Goal: Task Accomplishment & Management: Manage account settings

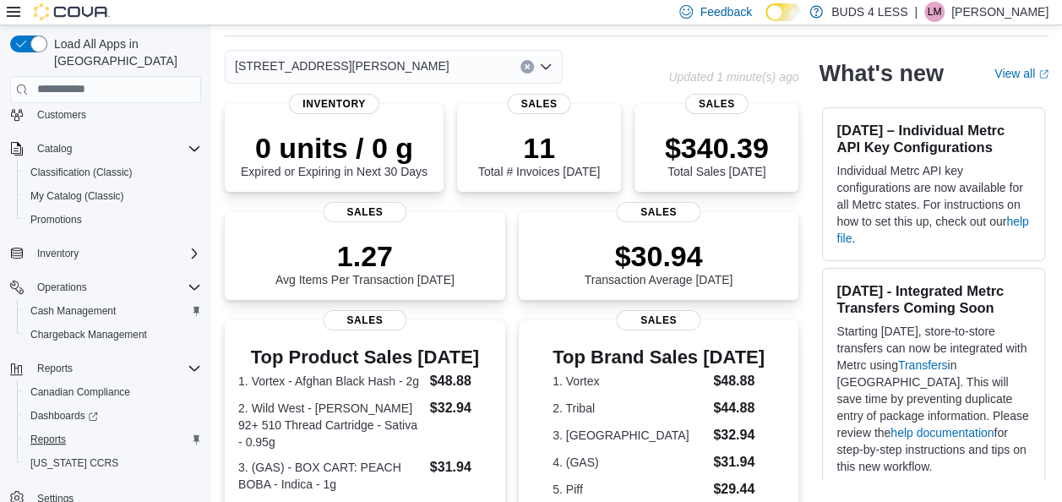
scroll to position [85, 0]
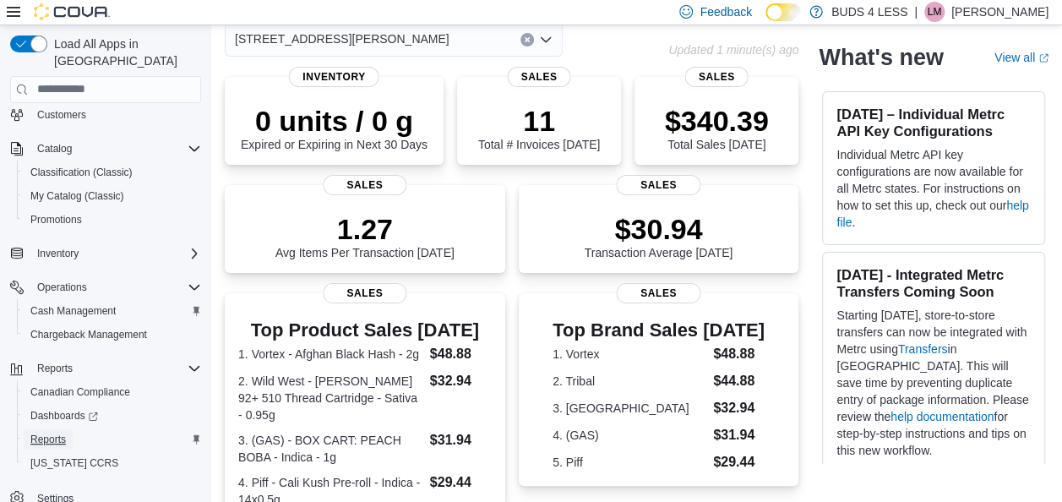
click at [52, 433] on span "Reports" at bounding box center [47, 440] width 35 height 14
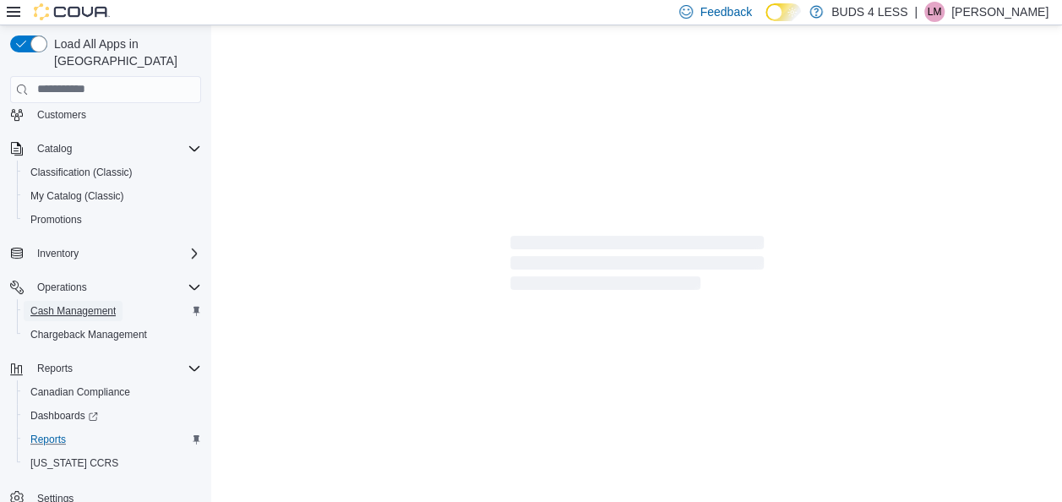
click at [72, 304] on span "Cash Management" at bounding box center [72, 311] width 85 height 14
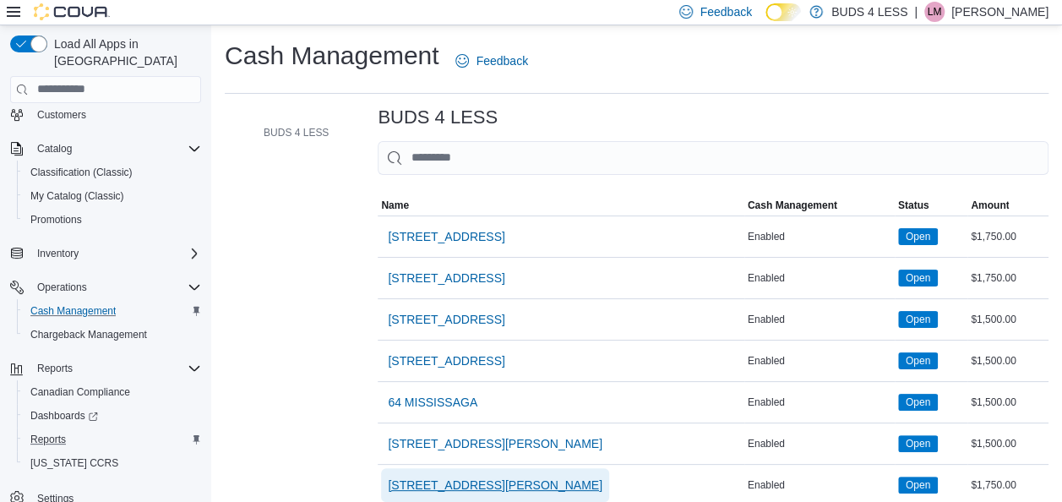
click at [530, 477] on span "[STREET_ADDRESS][PERSON_NAME]" at bounding box center [495, 485] width 215 height 17
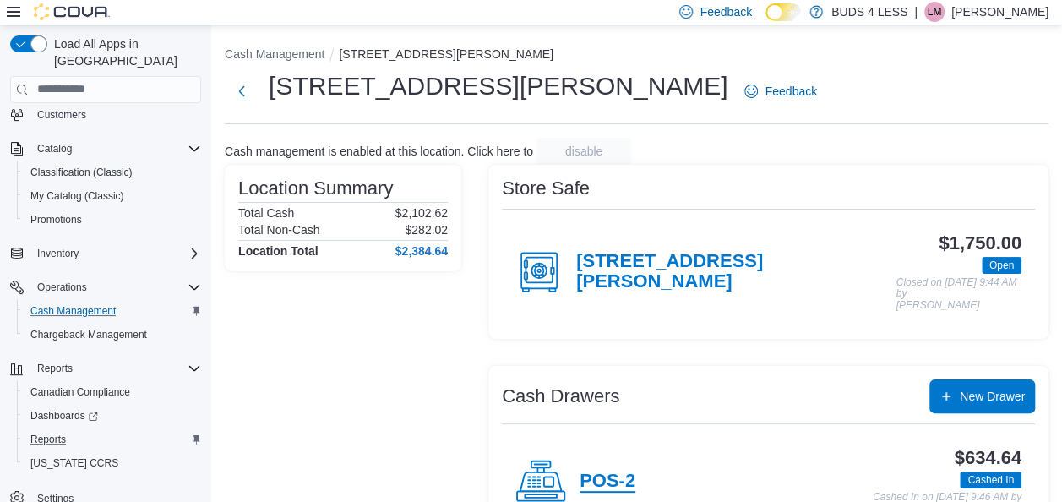
click at [618, 471] on h4 "POS-2" at bounding box center [608, 482] width 56 height 22
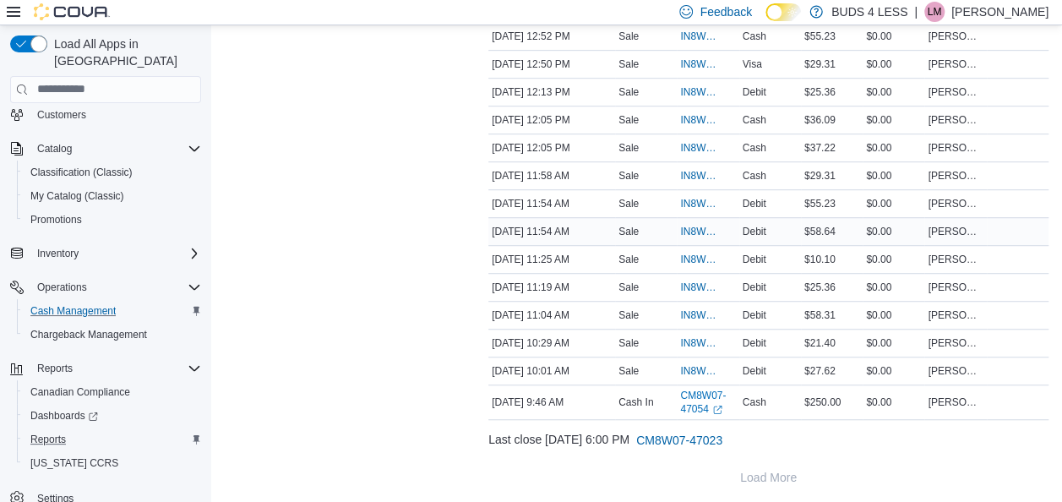
scroll to position [357, 0]
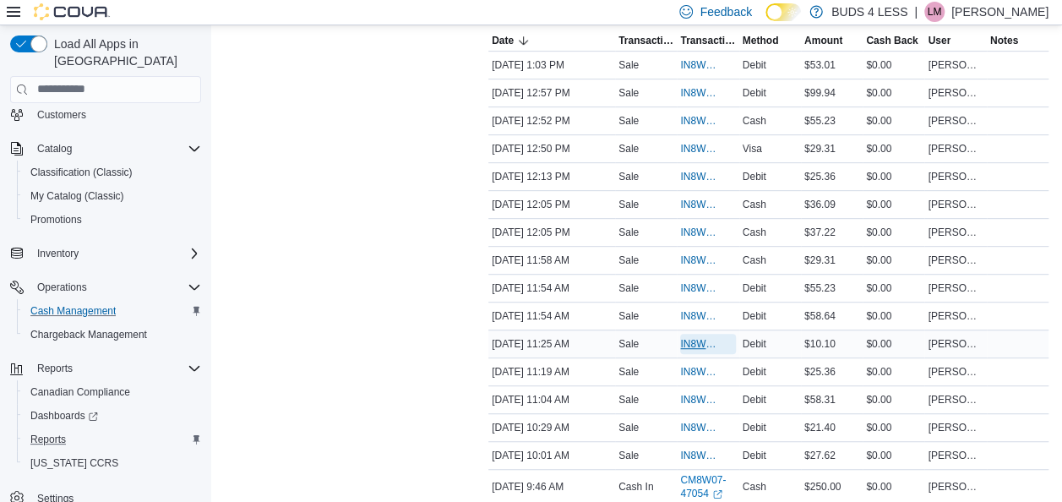
click at [690, 340] on span "IN8W07-678385" at bounding box center [699, 344] width 38 height 14
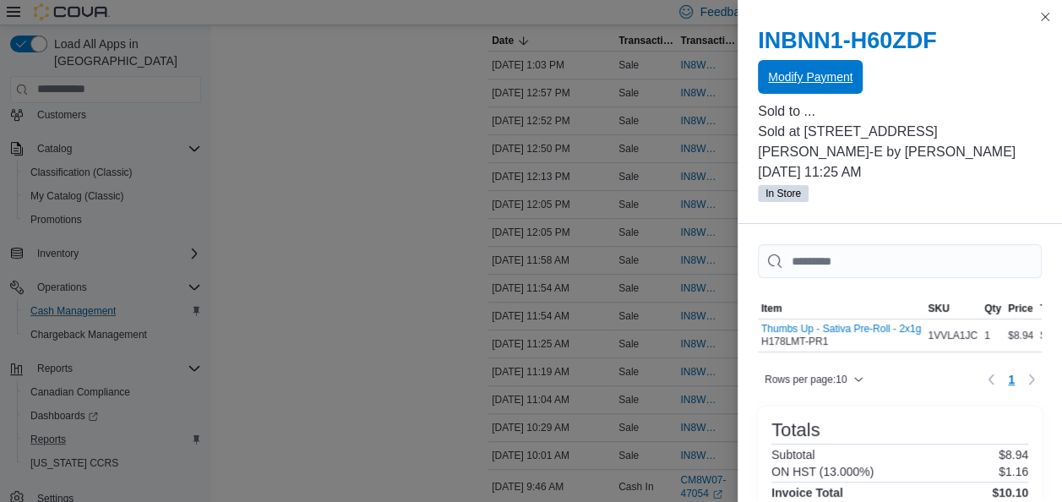
click at [843, 68] on span "Modify Payment" at bounding box center [810, 77] width 85 height 34
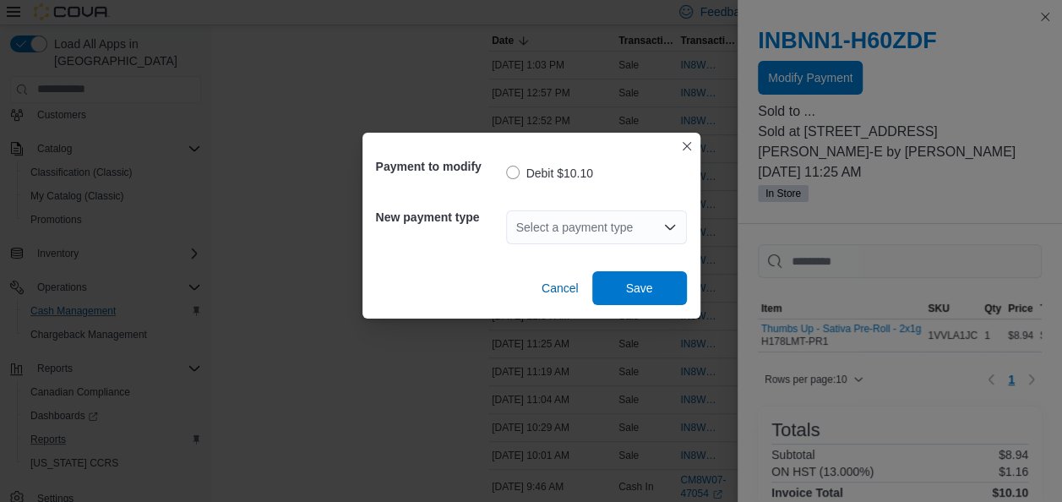
click at [603, 219] on div "Select a payment type" at bounding box center [596, 227] width 181 height 34
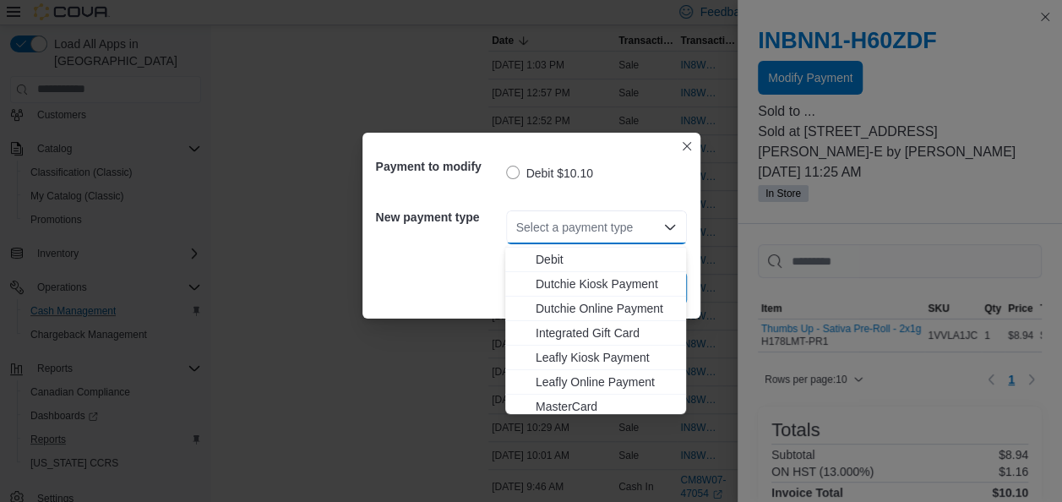
scroll to position [169, 0]
click at [598, 349] on span "MasterCard" at bounding box center [606, 357] width 140 height 17
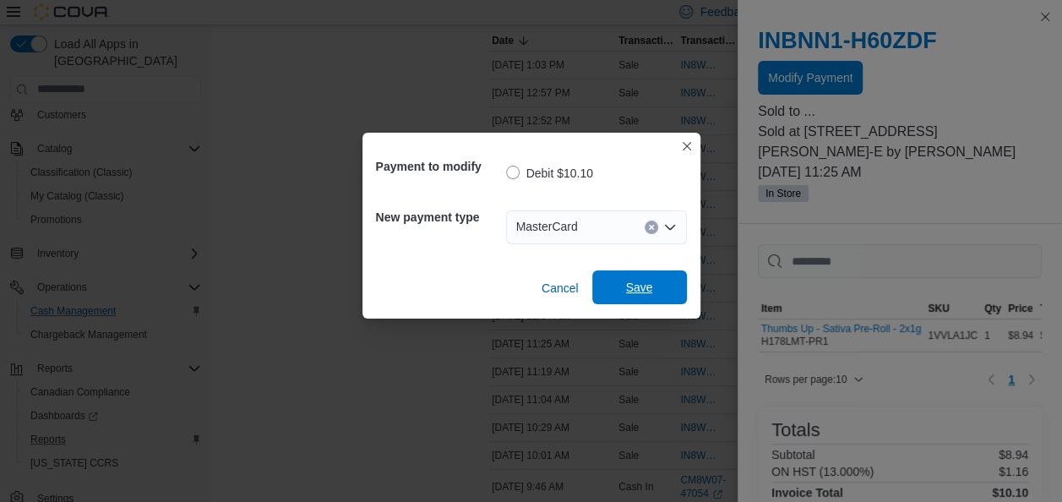
click at [641, 284] on span "Save" at bounding box center [639, 287] width 27 height 17
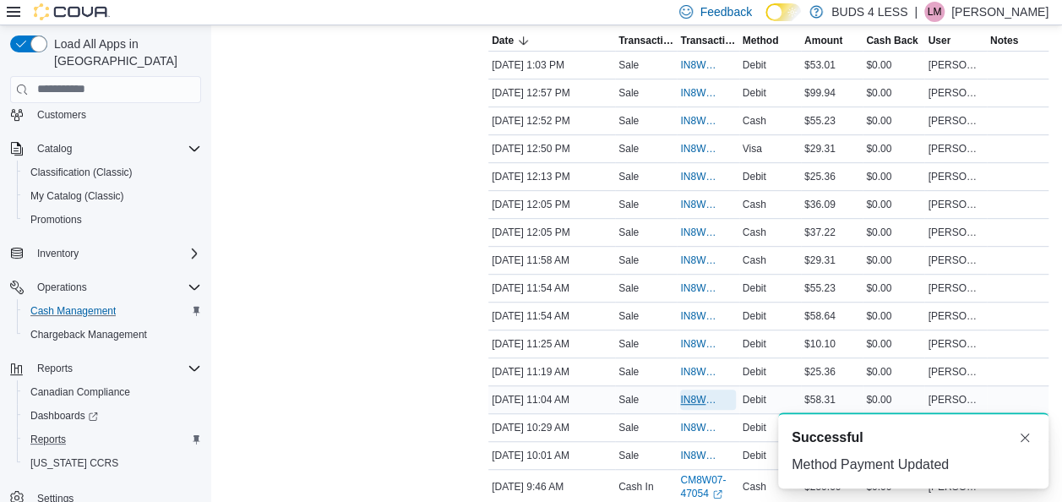
click at [693, 397] on span "IN8W07-678369" at bounding box center [699, 400] width 38 height 14
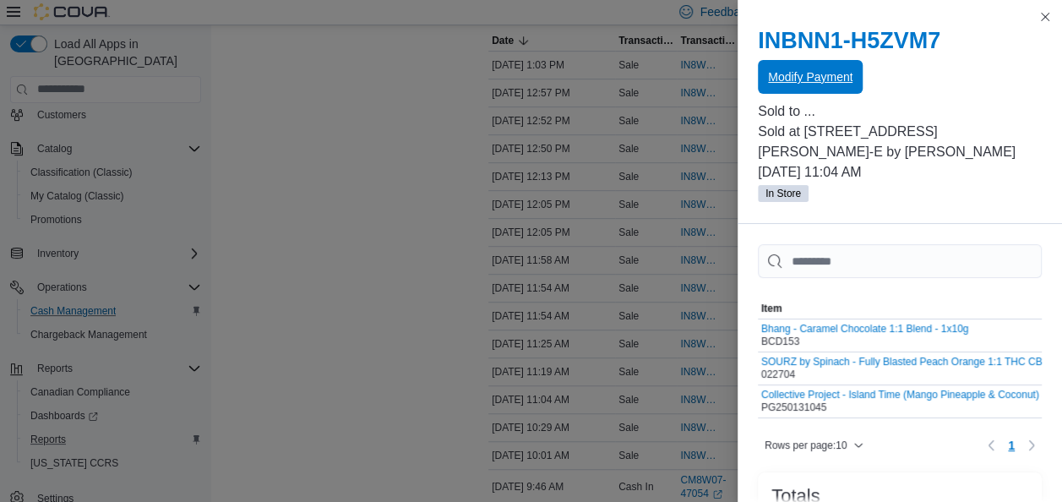
click at [843, 85] on span "Modify Payment" at bounding box center [810, 76] width 85 height 17
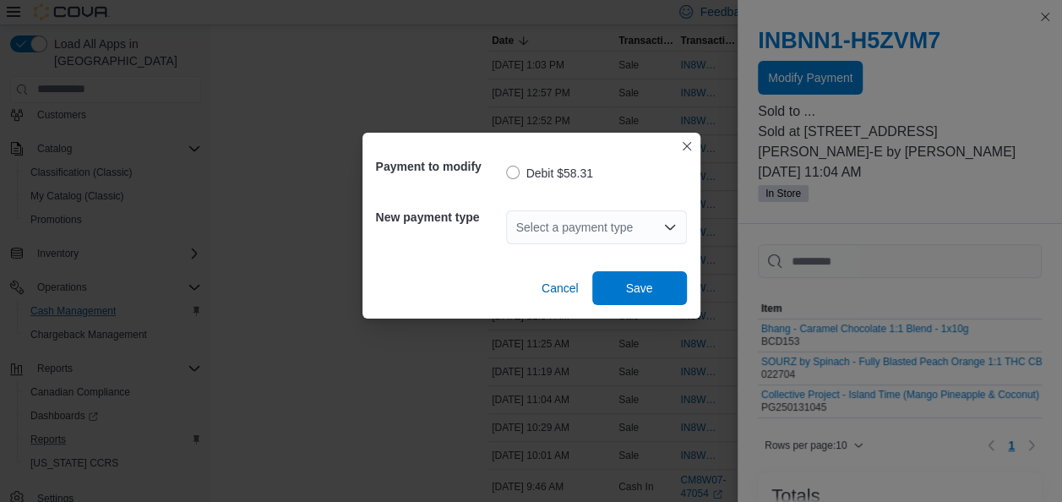
click at [602, 223] on div "Select a payment type" at bounding box center [596, 227] width 181 height 34
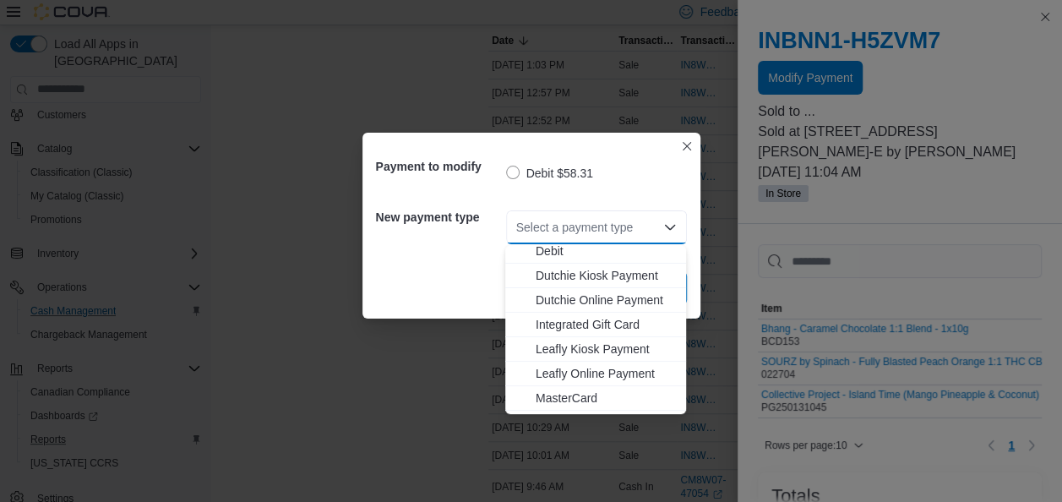
scroll to position [223, 0]
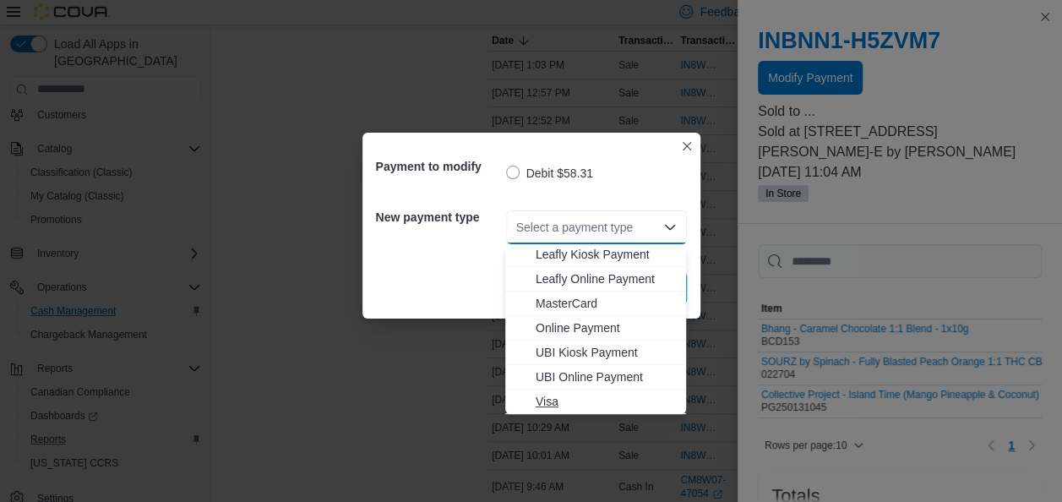
click at [573, 397] on span "Visa" at bounding box center [606, 401] width 140 height 17
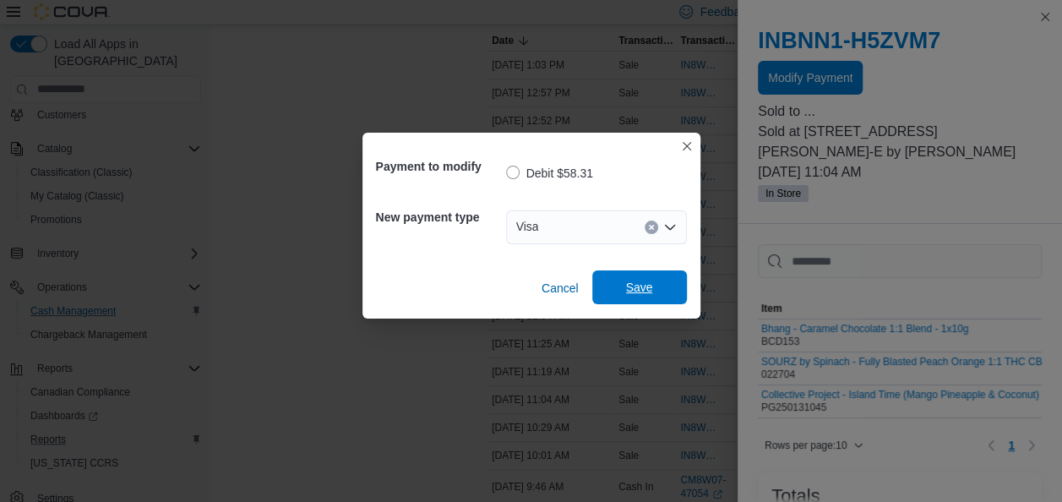
click at [630, 292] on span "Save" at bounding box center [639, 287] width 27 height 17
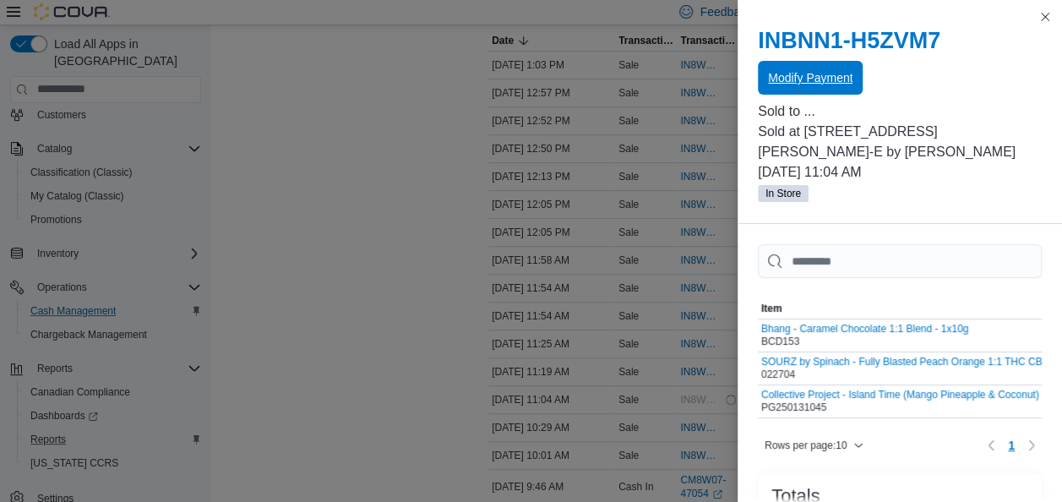
scroll to position [0, 0]
